Goal: Task Accomplishment & Management: Manage account settings

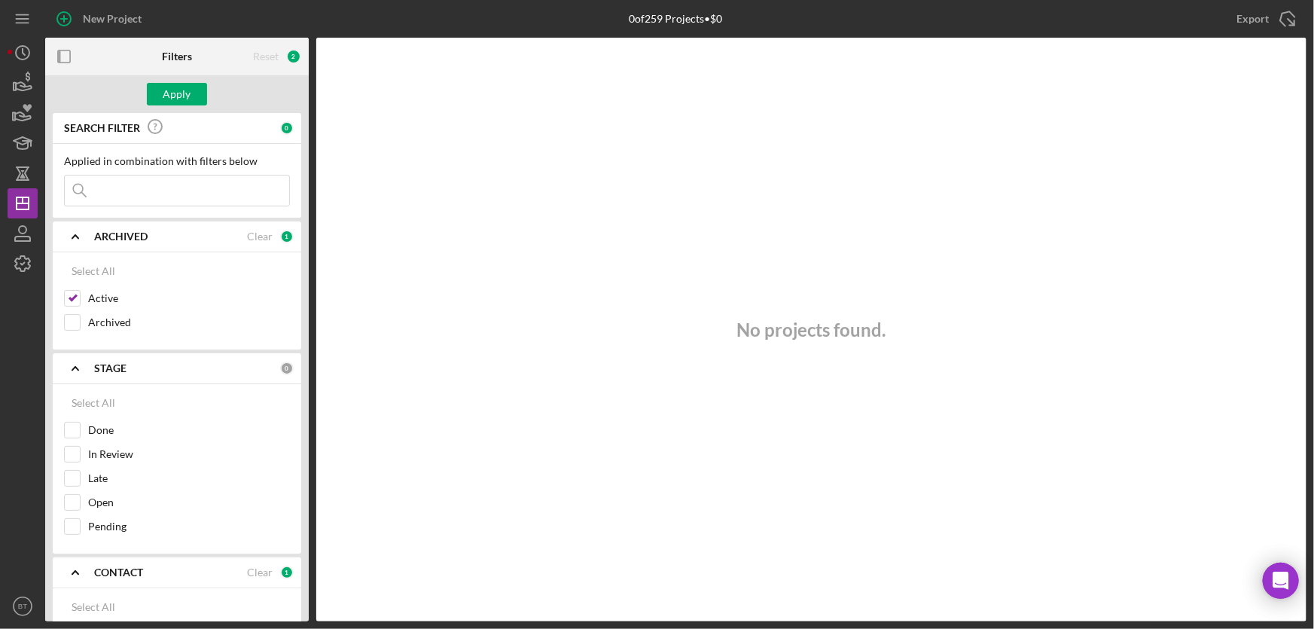
click at [127, 191] on input at bounding box center [177, 190] width 224 height 30
click at [371, 191] on div "No projects found." at bounding box center [811, 330] width 990 height 584
click at [20, 228] on icon "button" at bounding box center [23, 234] width 38 height 38
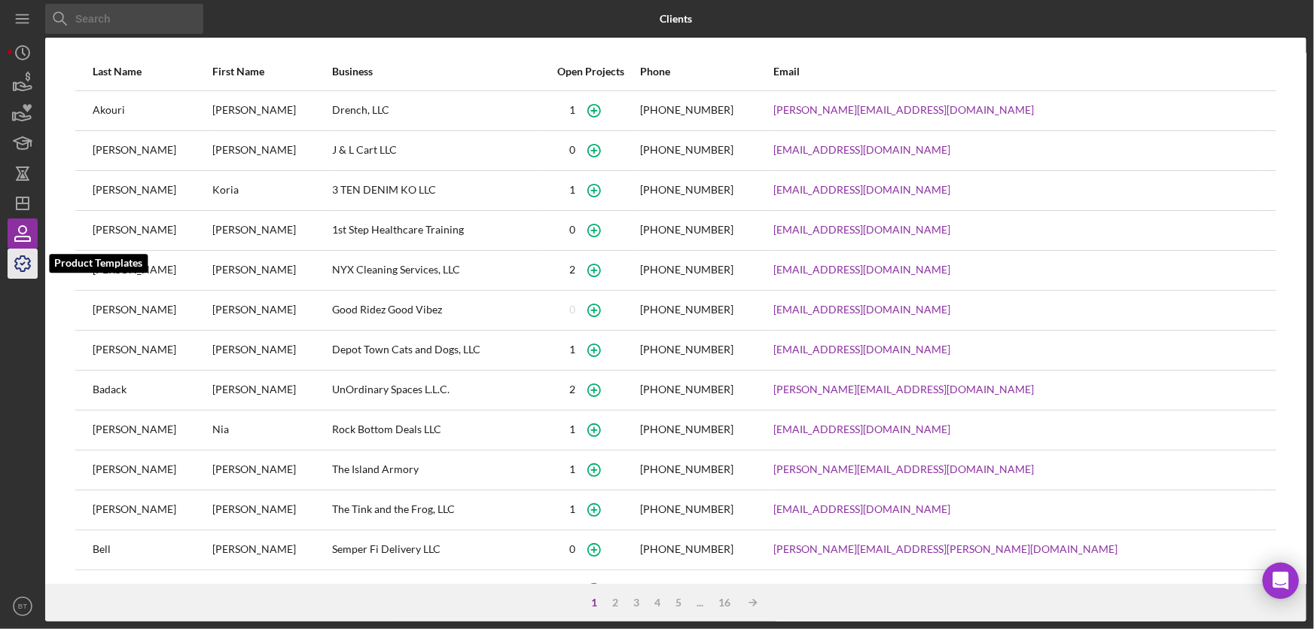
click at [24, 267] on icon "button" at bounding box center [23, 264] width 38 height 38
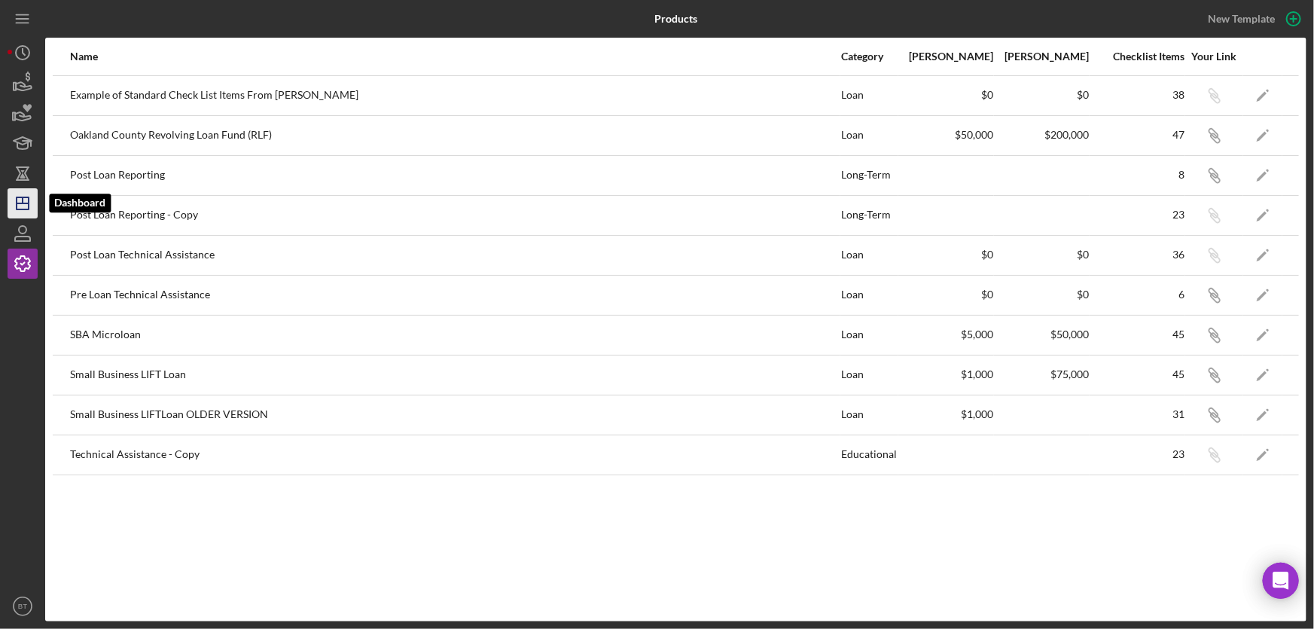
click at [26, 204] on icon "Icon/Dashboard" at bounding box center [23, 203] width 38 height 38
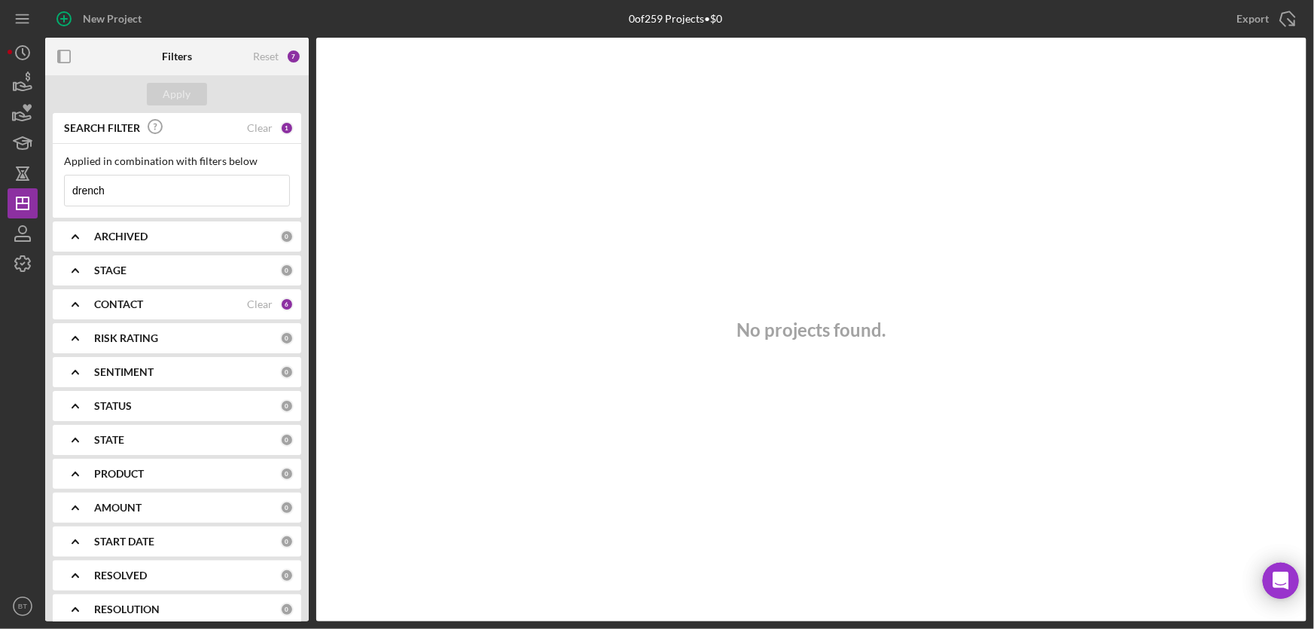
click at [163, 201] on input "drench" at bounding box center [177, 190] width 224 height 30
click at [247, 305] on div "Clear" at bounding box center [260, 304] width 26 height 12
click at [120, 191] on input at bounding box center [177, 190] width 224 height 30
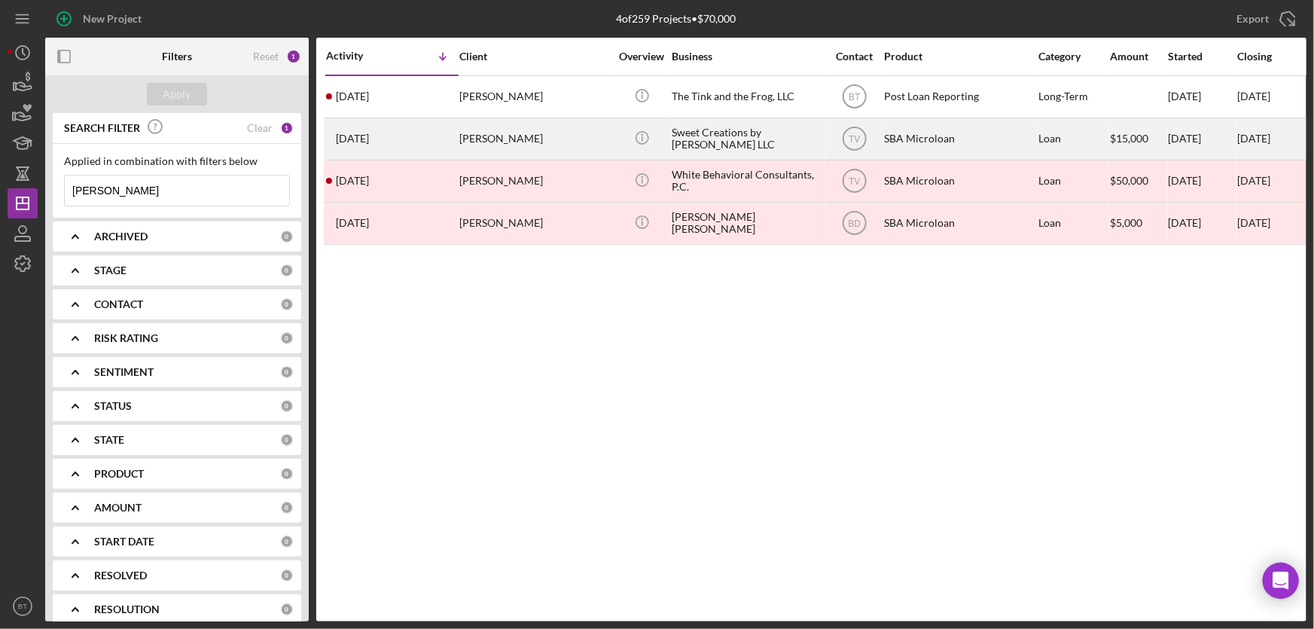
type input "[PERSON_NAME]"
click at [526, 152] on div "[PERSON_NAME]" at bounding box center [534, 139] width 151 height 40
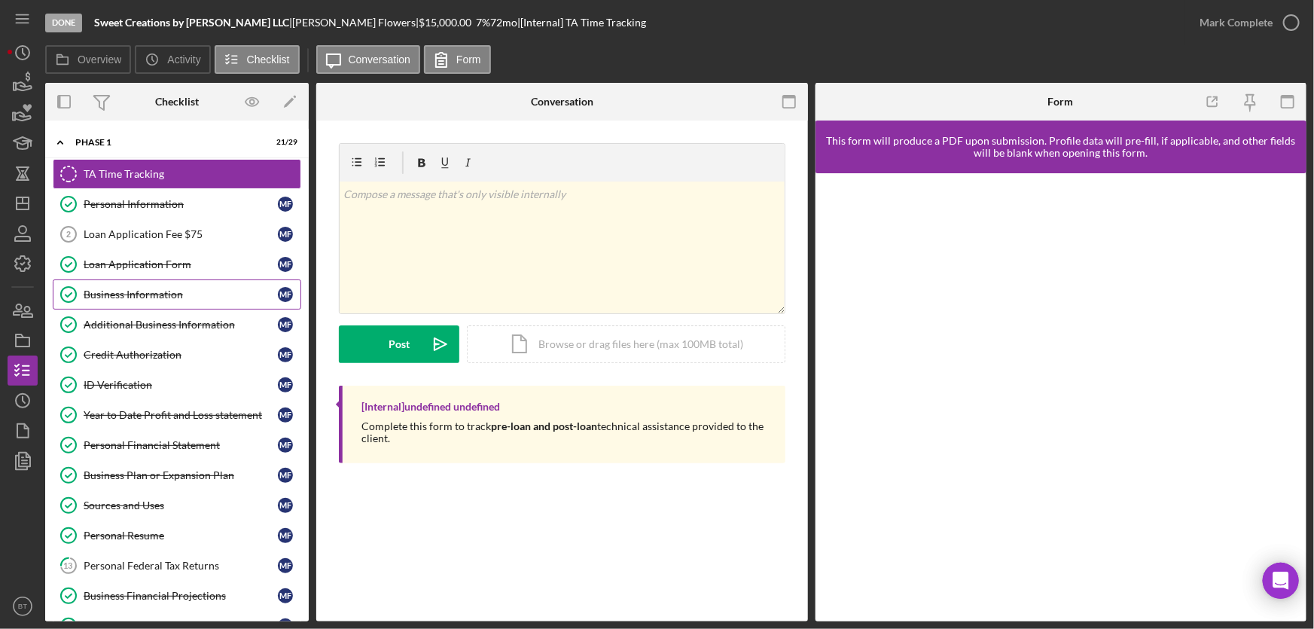
click at [144, 297] on div "Business Information" at bounding box center [181, 294] width 194 height 12
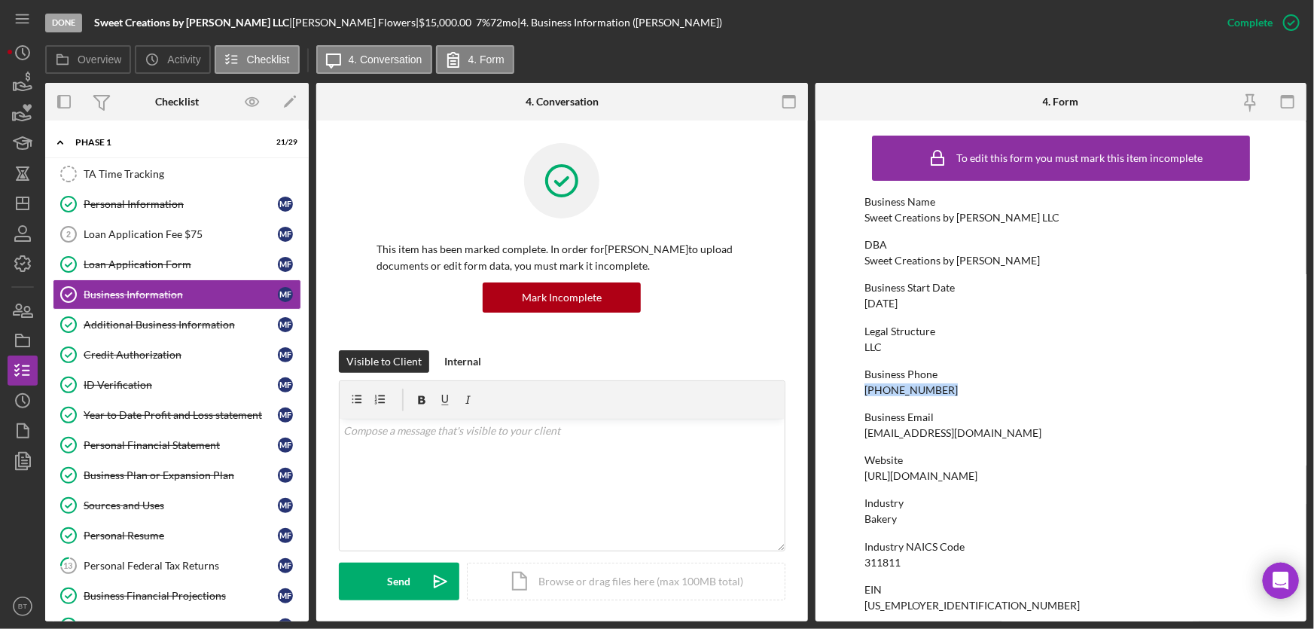
drag, startPoint x: 947, startPoint y: 386, endPoint x: 855, endPoint y: 386, distance: 91.1
click at [855, 386] on form "To edit this form you must mark this item incomplete Business Name Sweet Creati…" at bounding box center [1061, 370] width 492 height 501
